Goal: Task Accomplishment & Management: Use online tool/utility

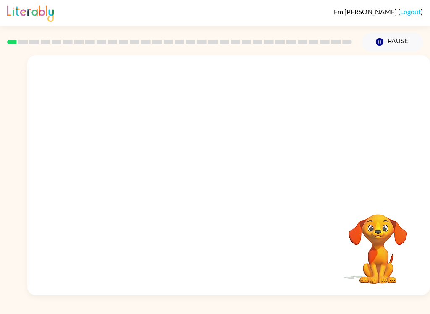
click at [206, 133] on video "Your browser must support playing .mp4 files to use Literably. Please try using…" at bounding box center [228, 125] width 402 height 141
click at [205, 125] on video "Your browser must support playing .mp4 files to use Literably. Please try using…" at bounding box center [228, 125] width 402 height 141
click at [224, 188] on button "button" at bounding box center [229, 179] width 54 height 31
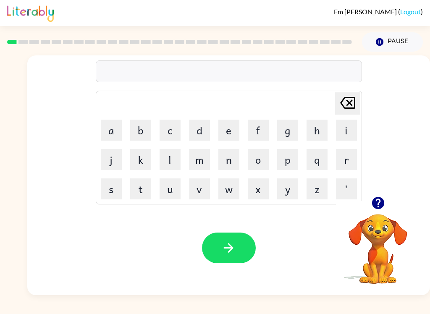
click at [286, 163] on button "p" at bounding box center [287, 159] width 21 height 21
click at [109, 130] on button "a" at bounding box center [111, 130] width 21 height 21
click at [200, 132] on button "d" at bounding box center [199, 130] width 21 height 21
click at [224, 250] on icon "button" at bounding box center [228, 247] width 15 height 15
click at [285, 162] on button "p" at bounding box center [287, 159] width 21 height 21
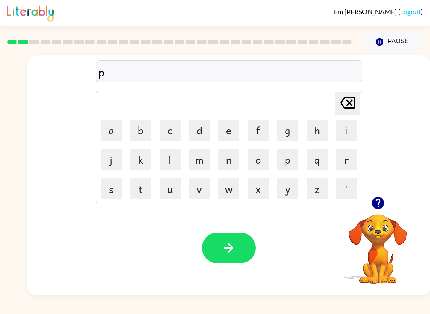
click at [255, 161] on button "o" at bounding box center [257, 159] width 21 height 21
click at [231, 190] on button "w" at bounding box center [228, 188] width 21 height 21
click at [232, 244] on icon "button" at bounding box center [228, 247] width 15 height 15
click at [232, 158] on button "n" at bounding box center [228, 159] width 21 height 21
click at [259, 159] on button "o" at bounding box center [257, 159] width 21 height 21
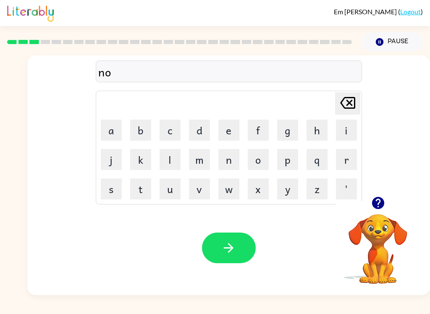
click at [350, 159] on button "r" at bounding box center [346, 159] width 21 height 21
click at [143, 186] on button "t" at bounding box center [140, 188] width 21 height 21
click at [323, 125] on button "h" at bounding box center [316, 130] width 21 height 21
click at [344, 105] on icon "[PERSON_NAME] last character input" at bounding box center [347, 103] width 20 height 20
click at [348, 105] on icon "[PERSON_NAME] last character input" at bounding box center [347, 103] width 20 height 20
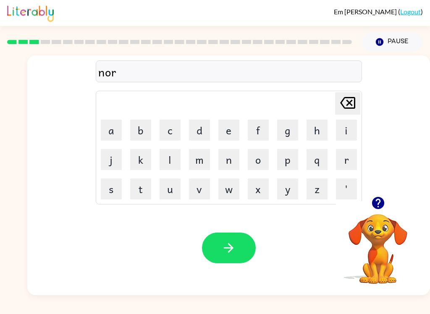
click at [346, 104] on icon "[PERSON_NAME] last character input" at bounding box center [347, 103] width 20 height 20
click at [161, 184] on button "u" at bounding box center [169, 188] width 21 height 21
click at [137, 197] on button "t" at bounding box center [140, 188] width 21 height 21
click at [338, 104] on icon "[PERSON_NAME] last character input" at bounding box center [347, 103] width 20 height 20
click at [342, 165] on button "r" at bounding box center [346, 159] width 21 height 21
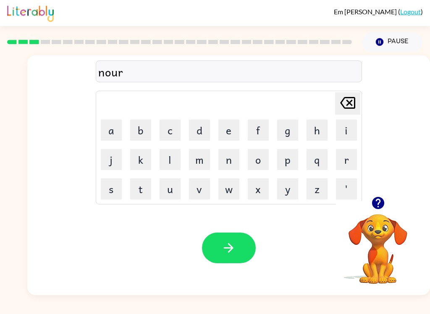
click at [137, 190] on button "t" at bounding box center [140, 188] width 21 height 21
click at [321, 125] on button "h" at bounding box center [316, 130] width 21 height 21
click at [234, 258] on button "button" at bounding box center [229, 247] width 54 height 31
click at [107, 192] on button "s" at bounding box center [111, 188] width 21 height 21
click at [227, 190] on button "w" at bounding box center [228, 188] width 21 height 21
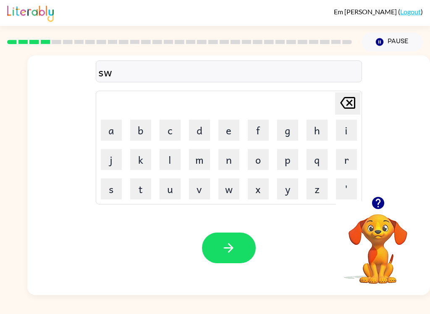
click at [339, 132] on button "i" at bounding box center [346, 130] width 21 height 21
click at [198, 162] on button "m" at bounding box center [199, 159] width 21 height 21
click at [226, 241] on icon "button" at bounding box center [228, 247] width 15 height 15
click at [111, 189] on button "s" at bounding box center [111, 188] width 21 height 21
click at [171, 128] on button "c" at bounding box center [169, 130] width 21 height 21
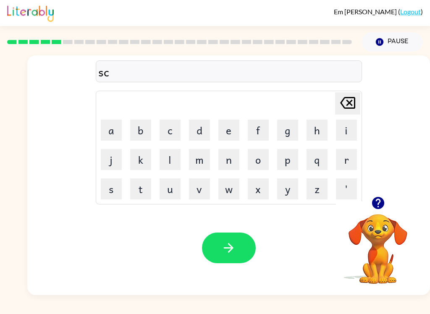
click at [249, 88] on div "sc Delete Delete last character input a b c d e f g h i j k l m n o p q r s t u…" at bounding box center [229, 126] width 266 height 156
click at [107, 125] on button "a" at bounding box center [111, 130] width 21 height 21
click at [233, 187] on button "w" at bounding box center [228, 188] width 21 height 21
click at [146, 190] on button "t" at bounding box center [140, 188] width 21 height 21
click at [229, 257] on button "button" at bounding box center [229, 247] width 54 height 31
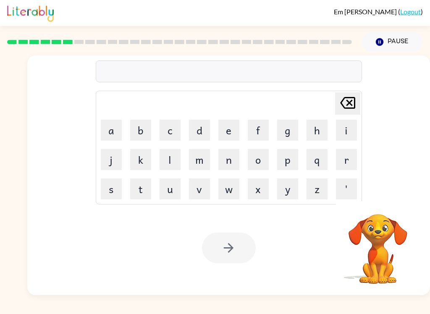
click at [112, 127] on button "a" at bounding box center [111, 130] width 21 height 21
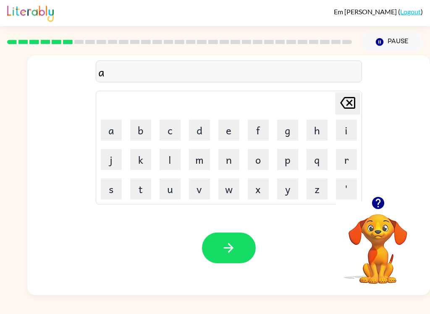
click at [289, 191] on button "y" at bounding box center [287, 188] width 21 height 21
click at [197, 156] on button "m" at bounding box center [199, 159] width 21 height 21
click at [237, 250] on button "button" at bounding box center [229, 247] width 54 height 31
click at [114, 194] on button "s" at bounding box center [111, 188] width 21 height 21
click at [171, 129] on button "c" at bounding box center [169, 130] width 21 height 21
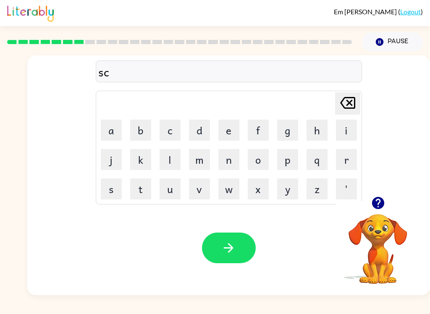
click at [348, 159] on button "r" at bounding box center [346, 159] width 21 height 21
click at [349, 127] on button "i" at bounding box center [346, 130] width 21 height 21
click at [141, 126] on button "b" at bounding box center [140, 130] width 21 height 21
click at [175, 192] on button "u" at bounding box center [169, 188] width 21 height 21
click at [173, 159] on button "l" at bounding box center [169, 159] width 21 height 21
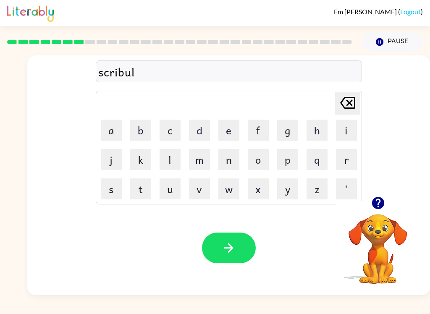
click at [231, 251] on icon "button" at bounding box center [228, 247] width 15 height 15
click at [283, 129] on button "g" at bounding box center [287, 130] width 21 height 21
click at [345, 159] on button "r" at bounding box center [346, 159] width 21 height 21
click at [107, 128] on button "a" at bounding box center [111, 130] width 21 height 21
click at [257, 132] on button "f" at bounding box center [257, 130] width 21 height 21
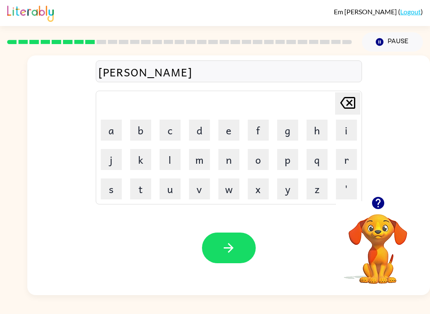
click at [227, 250] on icon "button" at bounding box center [228, 247] width 15 height 15
click at [287, 157] on button "p" at bounding box center [287, 159] width 21 height 21
click at [221, 245] on icon "button" at bounding box center [228, 247] width 15 height 15
click at [175, 192] on button "u" at bounding box center [169, 188] width 21 height 21
click at [222, 250] on icon "button" at bounding box center [228, 247] width 15 height 15
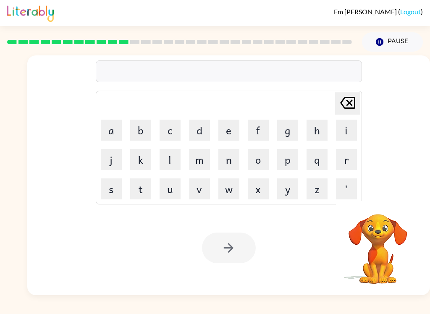
click at [200, 189] on button "v" at bounding box center [199, 188] width 21 height 21
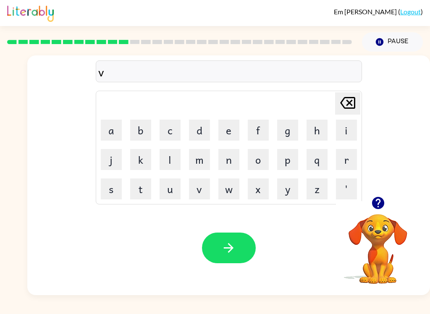
click at [226, 242] on icon "button" at bounding box center [228, 247] width 15 height 15
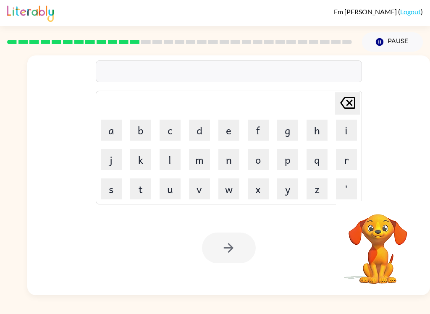
click at [195, 159] on button "m" at bounding box center [199, 159] width 21 height 21
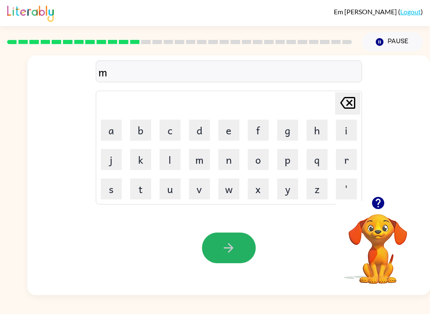
click at [226, 250] on icon "button" at bounding box center [228, 247] width 15 height 15
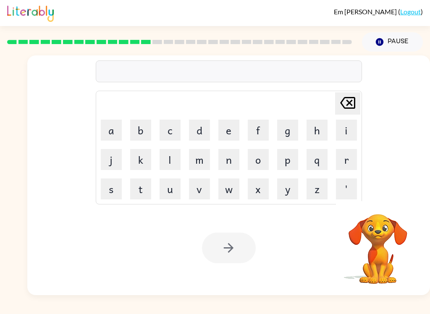
click at [138, 162] on button "k" at bounding box center [140, 159] width 21 height 21
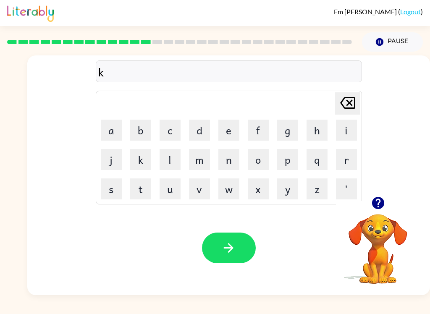
click at [231, 248] on icon "button" at bounding box center [229, 248] width 10 height 10
click at [203, 131] on button "d" at bounding box center [199, 130] width 21 height 21
click at [224, 252] on icon "button" at bounding box center [228, 247] width 15 height 15
click at [147, 160] on button "k" at bounding box center [140, 159] width 21 height 21
click at [230, 250] on icon "button" at bounding box center [228, 247] width 15 height 15
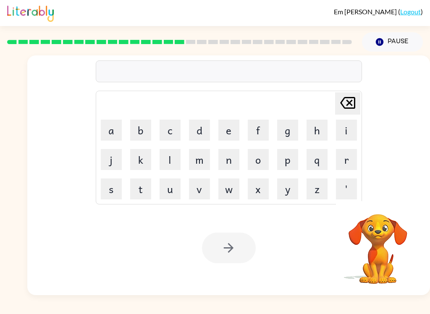
click at [318, 192] on button "z" at bounding box center [316, 188] width 21 height 21
click at [226, 246] on icon "button" at bounding box center [228, 247] width 15 height 15
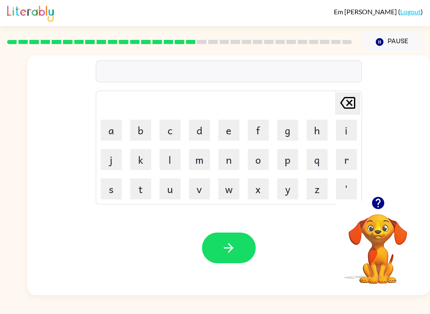
click at [206, 135] on button "d" at bounding box center [199, 130] width 21 height 21
click at [212, 251] on button "button" at bounding box center [229, 247] width 54 height 31
click at [319, 124] on button "h" at bounding box center [316, 130] width 21 height 21
click at [223, 247] on icon "button" at bounding box center [228, 247] width 15 height 15
click at [356, 152] on button "r" at bounding box center [346, 159] width 21 height 21
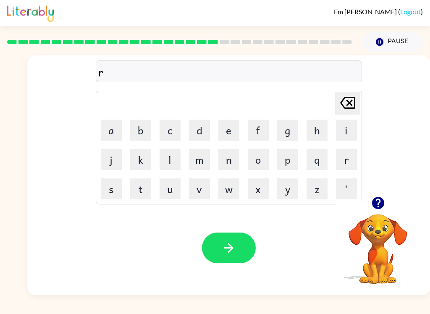
click at [224, 251] on icon "button" at bounding box center [228, 247] width 15 height 15
click at [315, 127] on button "h" at bounding box center [316, 130] width 21 height 21
click at [238, 254] on button "button" at bounding box center [229, 247] width 54 height 31
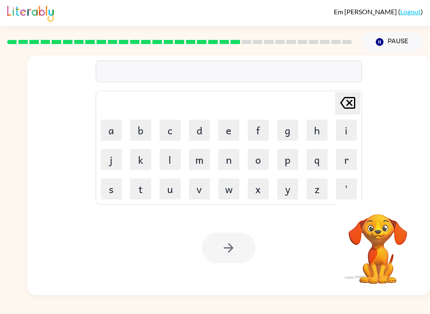
click at [350, 161] on button "r" at bounding box center [346, 159] width 21 height 21
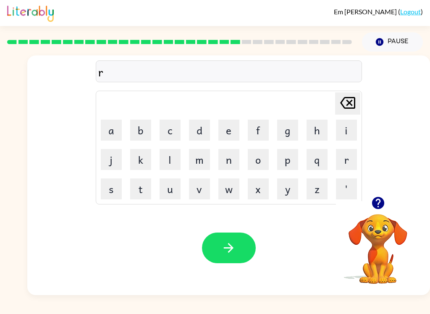
click at [234, 251] on icon "button" at bounding box center [228, 247] width 15 height 15
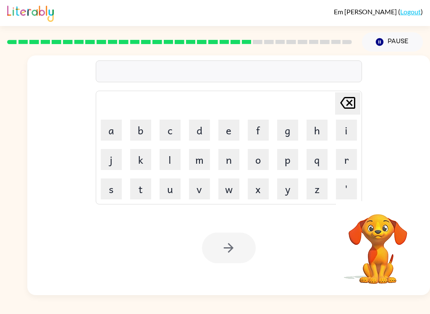
click at [354, 157] on button "r" at bounding box center [346, 159] width 21 height 21
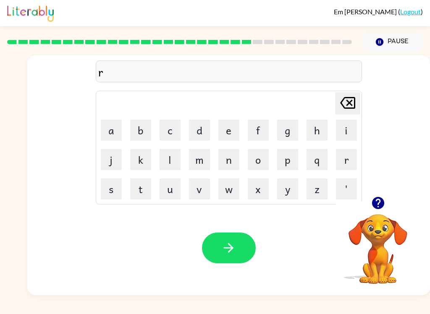
click at [235, 247] on icon "button" at bounding box center [228, 247] width 15 height 15
click at [350, 159] on button "r" at bounding box center [346, 159] width 21 height 21
click at [238, 251] on button "button" at bounding box center [229, 247] width 54 height 31
click at [222, 252] on icon "button" at bounding box center [228, 247] width 15 height 15
click at [224, 130] on button "e" at bounding box center [228, 130] width 21 height 21
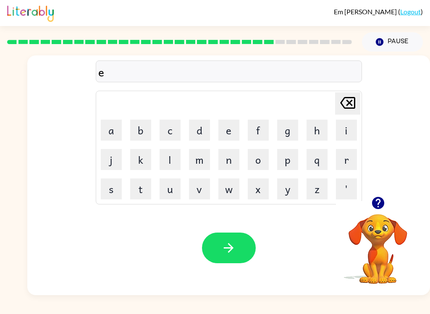
click at [202, 132] on button "d" at bounding box center [199, 130] width 21 height 21
click at [204, 193] on button "v" at bounding box center [199, 188] width 21 height 21
click at [112, 129] on button "a" at bounding box center [111, 130] width 21 height 21
click at [232, 255] on button "button" at bounding box center [229, 247] width 54 height 31
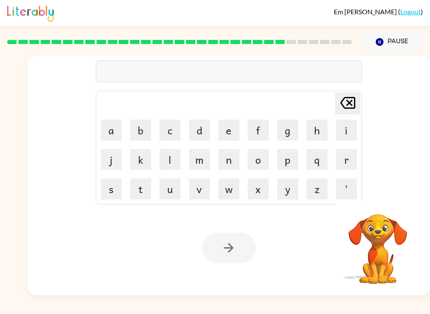
click at [111, 192] on button "s" at bounding box center [111, 188] width 21 height 21
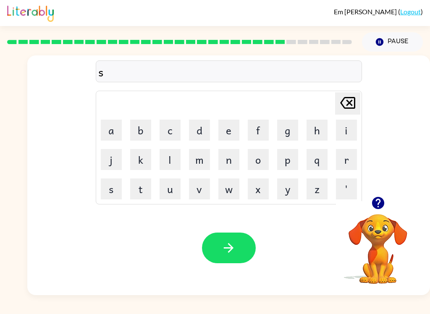
click at [171, 194] on button "u" at bounding box center [169, 188] width 21 height 21
click at [230, 159] on button "n" at bounding box center [228, 159] width 21 height 21
click at [231, 247] on icon "button" at bounding box center [228, 247] width 15 height 15
click at [200, 124] on button "d" at bounding box center [199, 130] width 21 height 21
click at [224, 126] on button "e" at bounding box center [228, 130] width 21 height 21
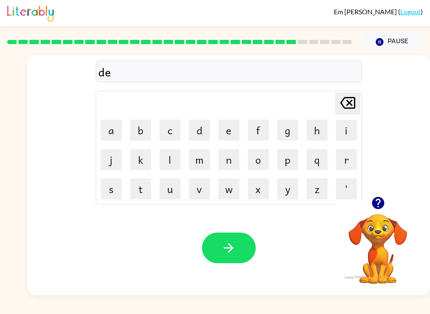
click at [114, 190] on button "s" at bounding box center [111, 188] width 21 height 21
click at [170, 128] on button "c" at bounding box center [169, 130] width 21 height 21
click at [231, 257] on button "button" at bounding box center [229, 247] width 54 height 31
click at [199, 161] on button "m" at bounding box center [199, 159] width 21 height 21
click at [266, 166] on button "o" at bounding box center [257, 159] width 21 height 21
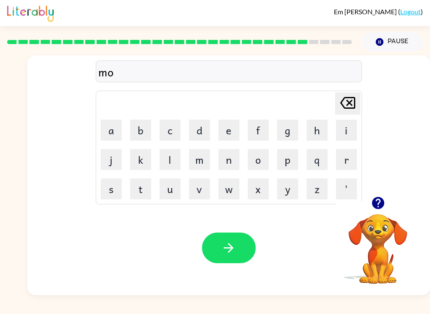
click at [231, 162] on button "n" at bounding box center [228, 159] width 21 height 21
click at [233, 129] on button "e" at bounding box center [228, 130] width 21 height 21
click at [228, 247] on icon "button" at bounding box center [228, 247] width 15 height 15
click at [233, 192] on button "w" at bounding box center [228, 188] width 21 height 21
click at [228, 129] on button "e" at bounding box center [228, 130] width 21 height 21
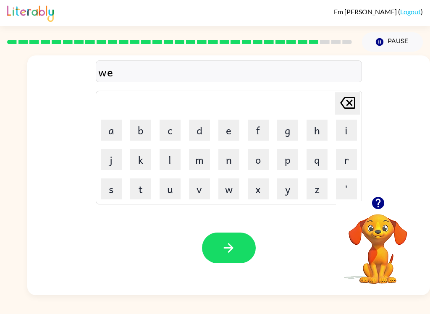
click at [235, 130] on button "e" at bounding box center [228, 130] width 21 height 21
click at [176, 154] on button "l" at bounding box center [169, 159] width 21 height 21
click at [239, 255] on button "button" at bounding box center [229, 247] width 54 height 31
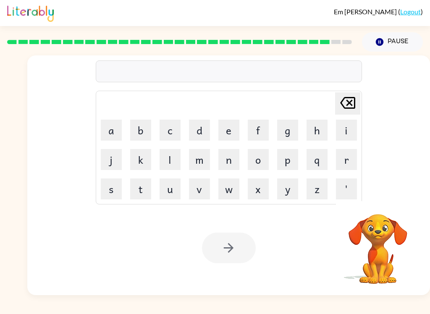
click at [140, 129] on button "b" at bounding box center [140, 130] width 21 height 21
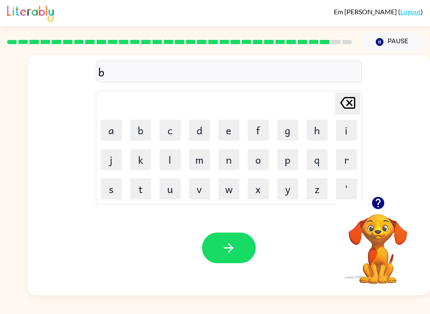
click at [227, 131] on button "e" at bounding box center [228, 130] width 21 height 21
click at [231, 160] on button "n" at bounding box center [228, 159] width 21 height 21
click at [147, 197] on button "t" at bounding box center [140, 188] width 21 height 21
click at [238, 253] on button "button" at bounding box center [229, 247] width 54 height 31
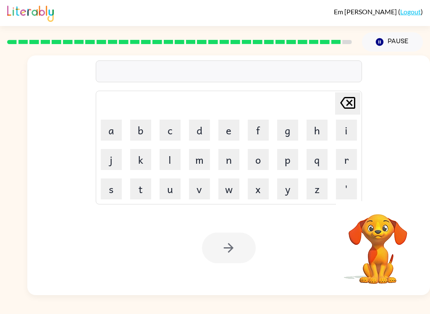
click at [113, 127] on button "a" at bounding box center [111, 130] width 21 height 21
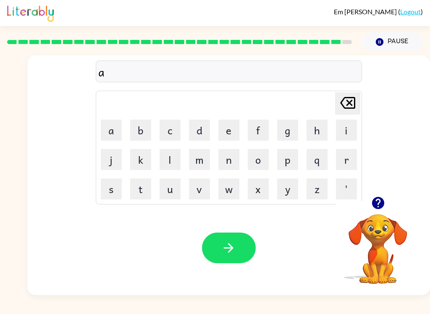
click at [262, 132] on button "f" at bounding box center [257, 130] width 21 height 21
click at [144, 195] on button "t" at bounding box center [140, 188] width 21 height 21
click at [234, 132] on button "e" at bounding box center [228, 130] width 21 height 21
click at [352, 163] on button "r" at bounding box center [346, 159] width 21 height 21
click at [229, 161] on button "n" at bounding box center [228, 159] width 21 height 21
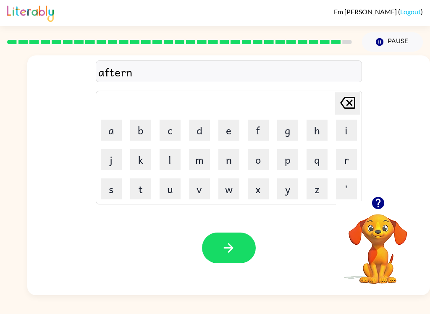
click at [264, 165] on button "o" at bounding box center [257, 159] width 21 height 21
click at [264, 160] on button "o" at bounding box center [257, 159] width 21 height 21
click at [232, 161] on button "n" at bounding box center [228, 159] width 21 height 21
click at [235, 248] on icon "button" at bounding box center [228, 247] width 15 height 15
